Goal: Task Accomplishment & Management: Manage account settings

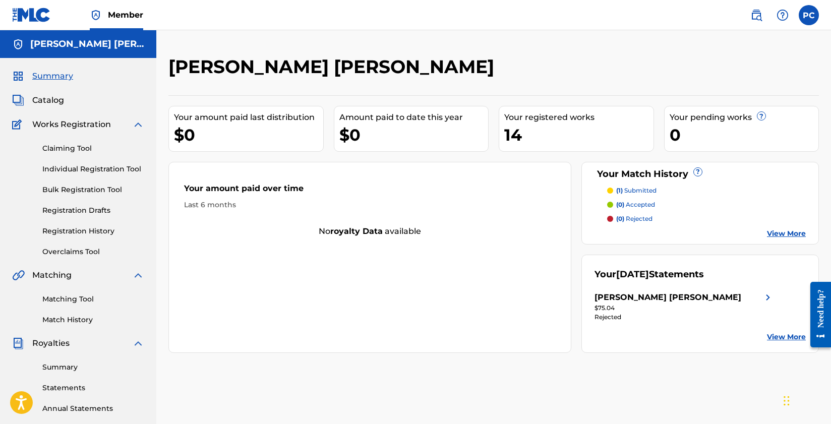
click at [81, 250] on link "Overclaims Tool" at bounding box center [93, 252] width 102 height 11
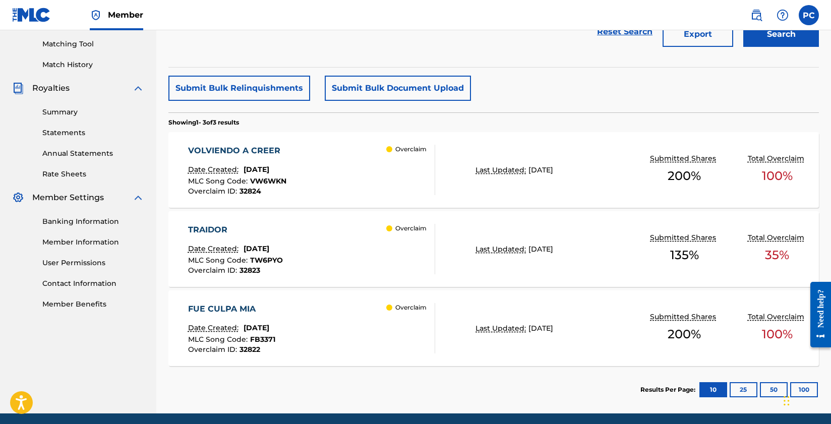
scroll to position [263, 0]
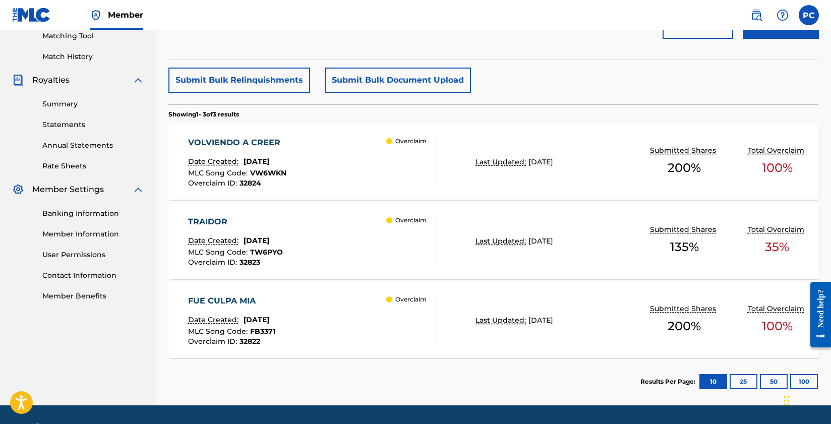
click at [321, 164] on div "VOLVIENDO A CREER Date Created: August 20, 2025 MLC Song Code : VW6WKN Overclai…" at bounding box center [311, 162] width 247 height 50
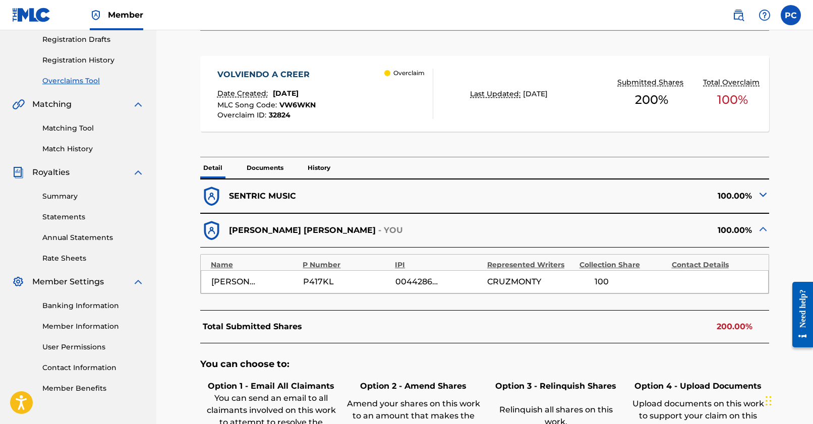
scroll to position [169, 0]
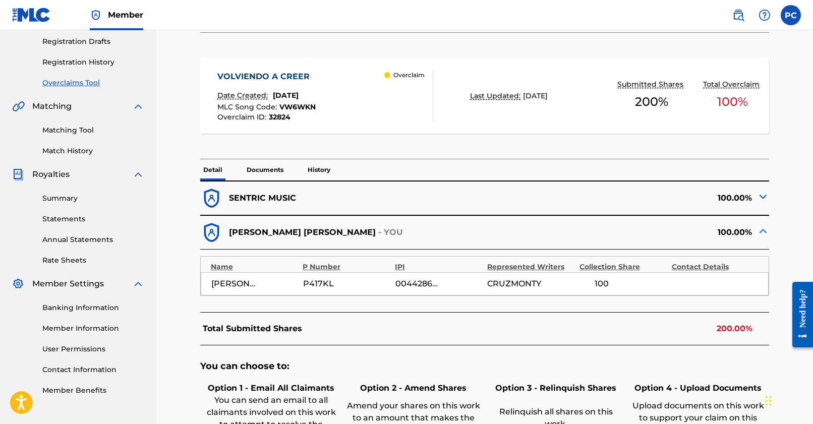
click at [763, 198] on img at bounding box center [763, 197] width 12 height 12
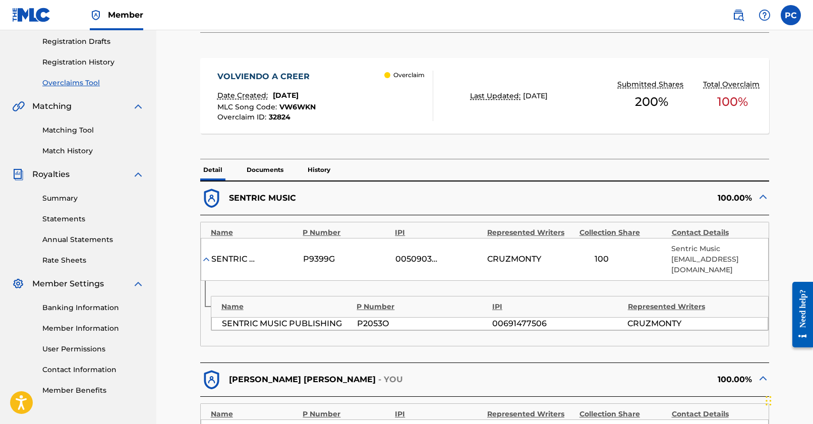
click at [763, 198] on img at bounding box center [763, 197] width 12 height 12
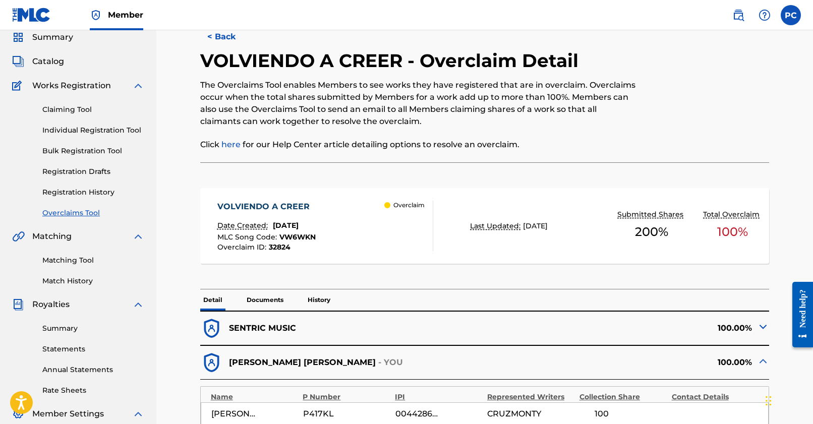
scroll to position [0, 0]
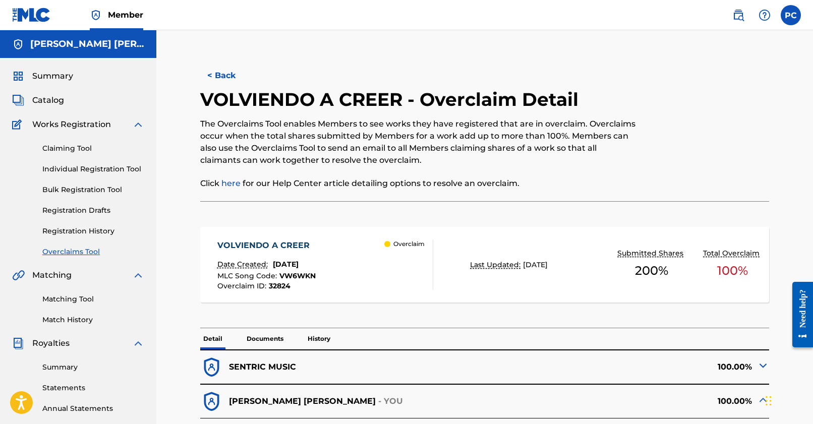
click at [224, 74] on button "< Back" at bounding box center [230, 75] width 61 height 25
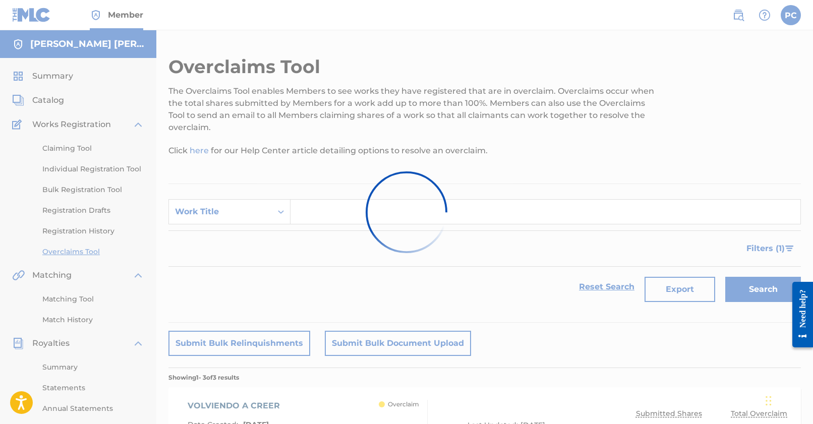
scroll to position [263, 0]
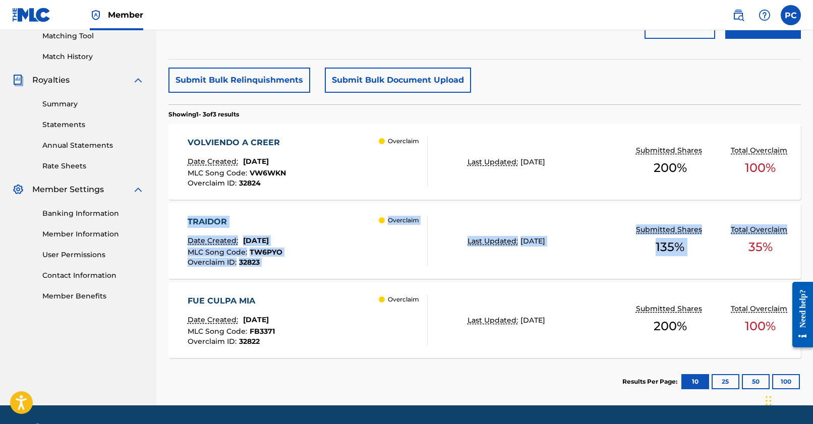
drag, startPoint x: 813, startPoint y: 212, endPoint x: 821, endPoint y: 194, distance: 19.7
click at [800, 190] on div "VOLVIENDO A CREER Date Created: August 20, 2025 MLC Song Code : VW6WKN Overclai…" at bounding box center [484, 162] width 633 height 76
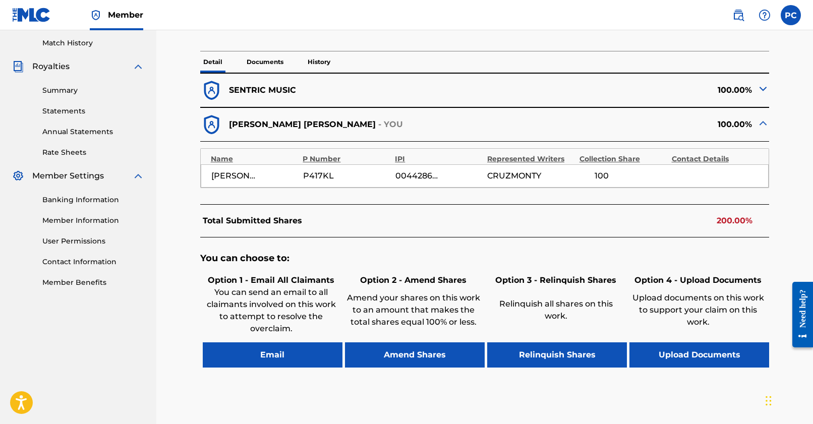
scroll to position [285, 0]
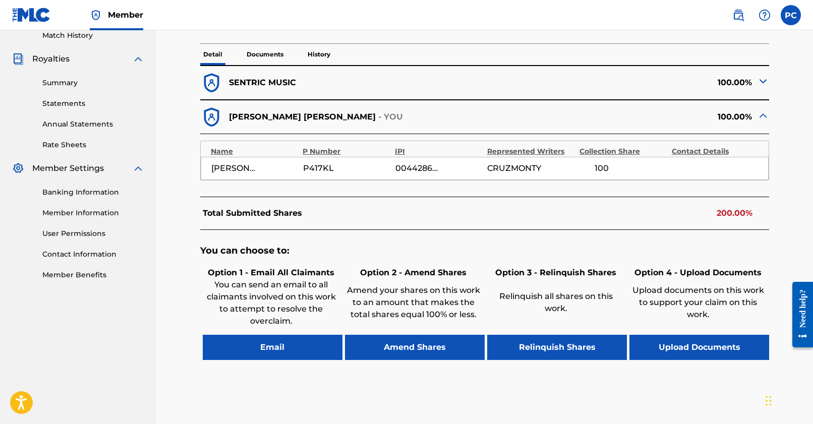
click at [292, 335] on button "Email" at bounding box center [273, 347] width 140 height 25
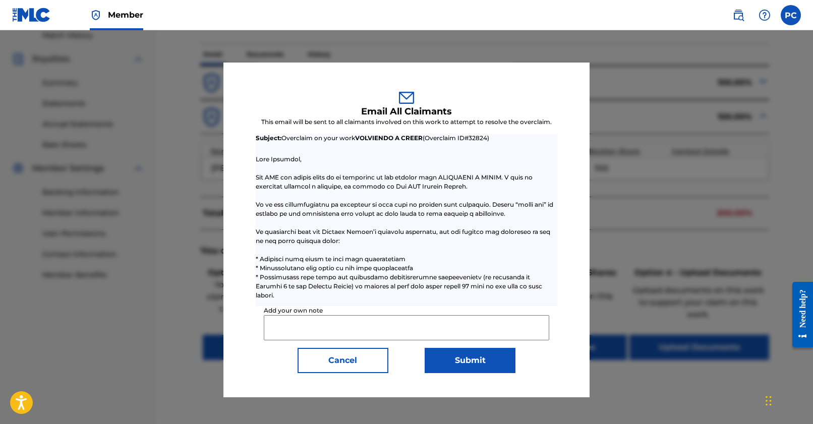
scroll to position [0, 0]
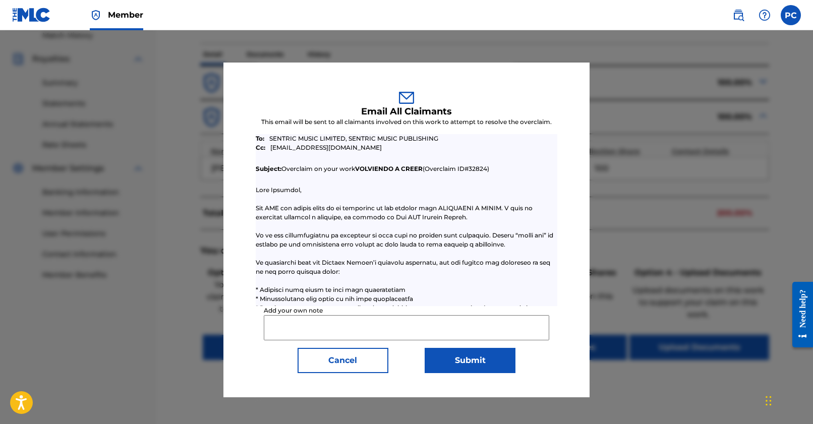
click at [377, 361] on button "Cancel" at bounding box center [343, 360] width 91 height 25
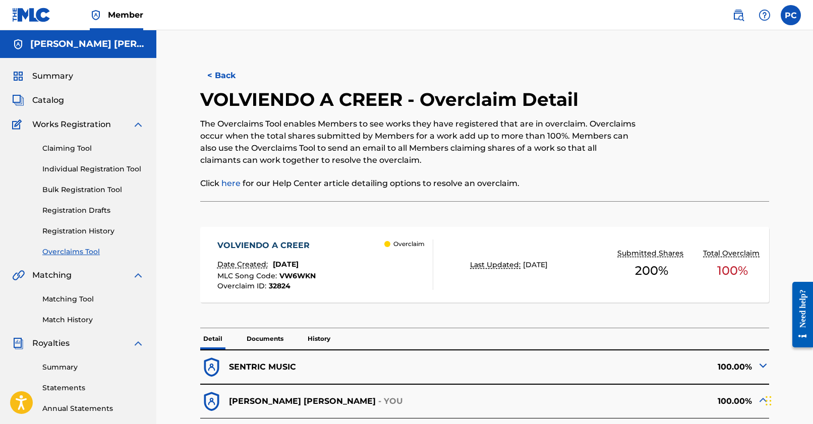
click at [66, 80] on span "Summary" at bounding box center [52, 76] width 41 height 12
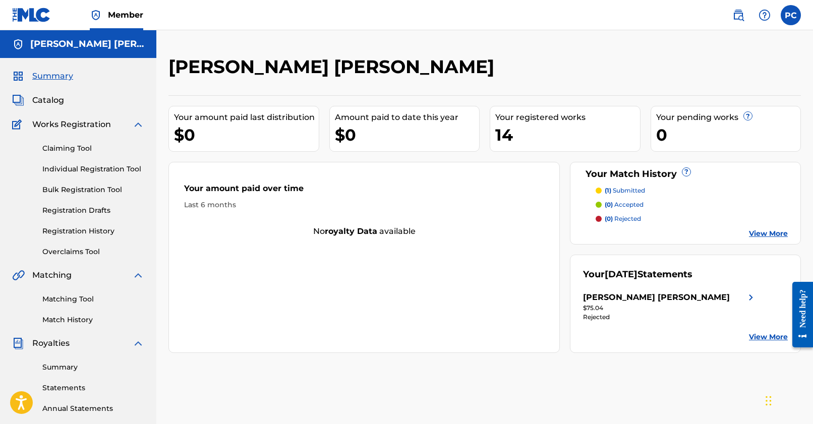
click at [680, 298] on div "[PERSON_NAME] [PERSON_NAME]" at bounding box center [670, 298] width 174 height 12
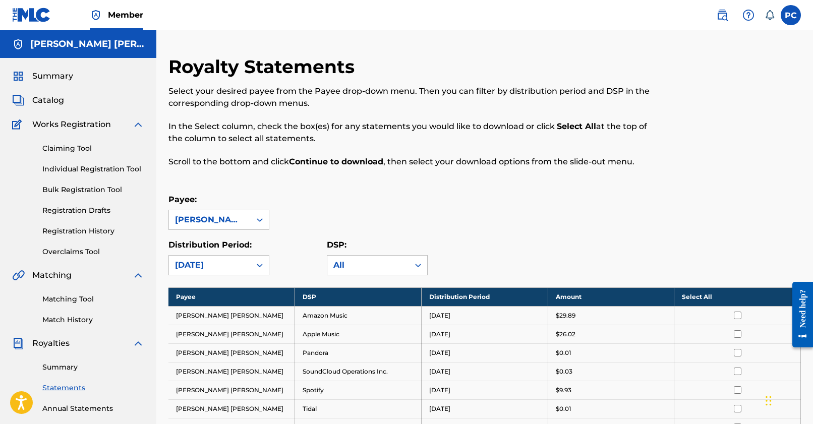
click at [62, 368] on link "Summary" at bounding box center [93, 367] width 102 height 11
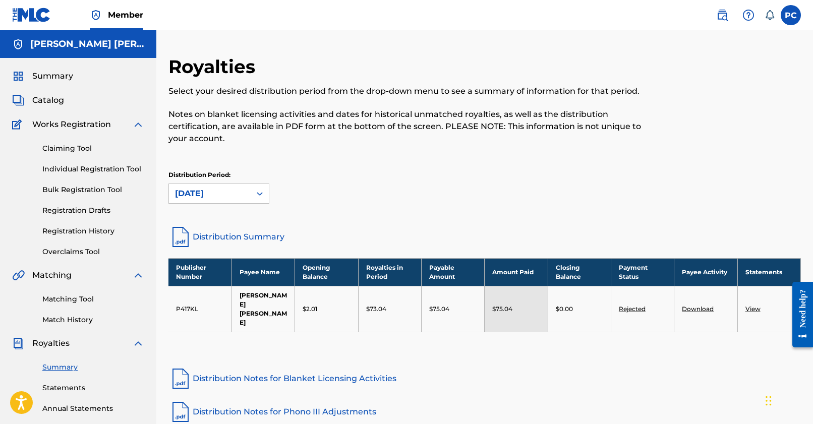
click at [622, 305] on link "Rejected" at bounding box center [632, 309] width 27 height 8
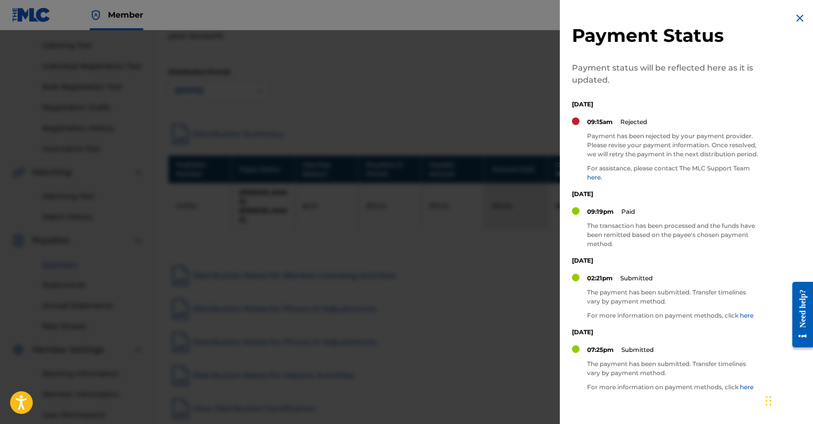
scroll to position [126, 0]
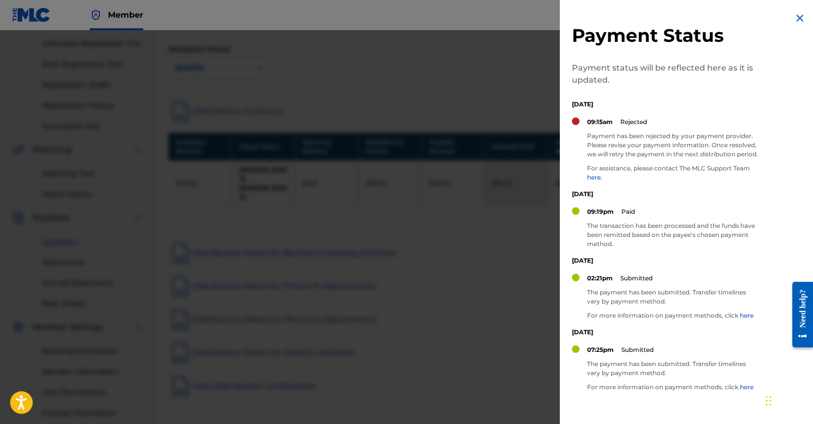
click at [799, 16] on img at bounding box center [800, 18] width 12 height 12
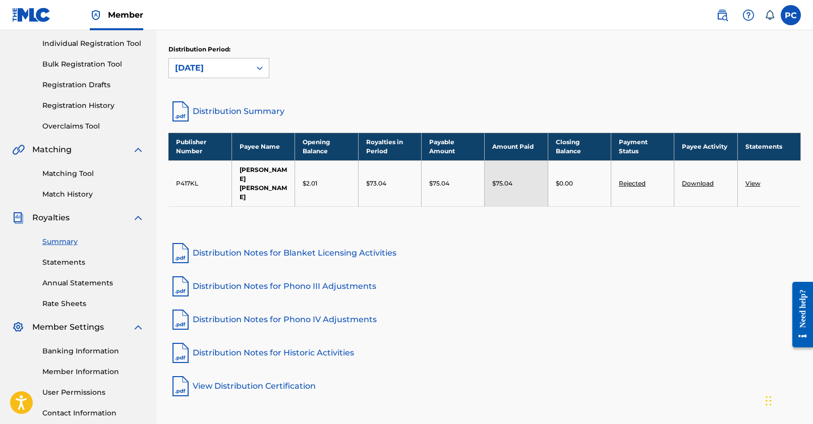
click at [704, 196] on div "Publisher Number Payee Name Opening Balance Royalties in Period Payable Amount …" at bounding box center [484, 182] width 633 height 99
